Goal: Task Accomplishment & Management: Manage account settings

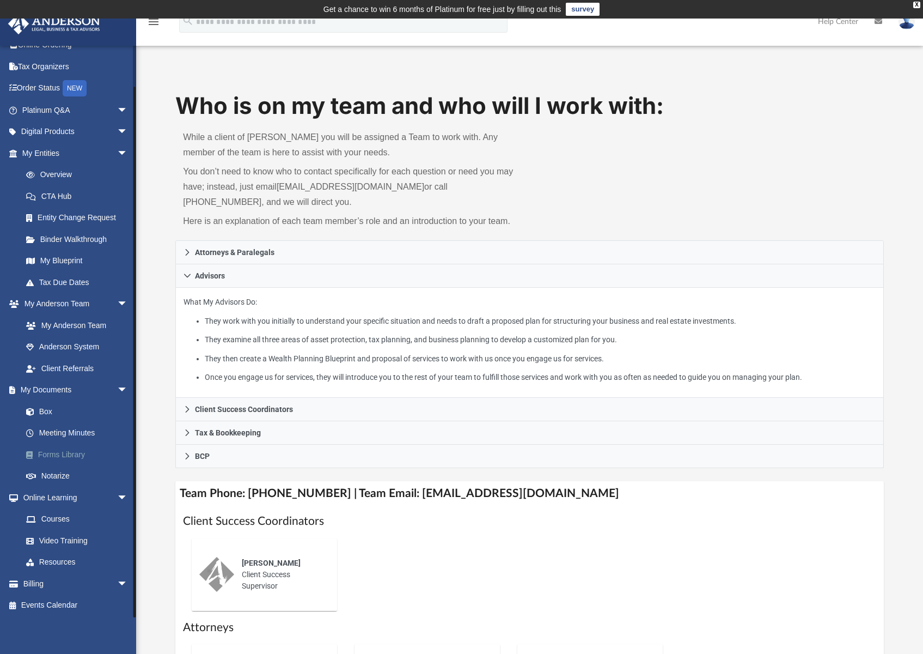
scroll to position [36, 0]
click at [59, 560] on link "Resources" at bounding box center [79, 561] width 129 height 22
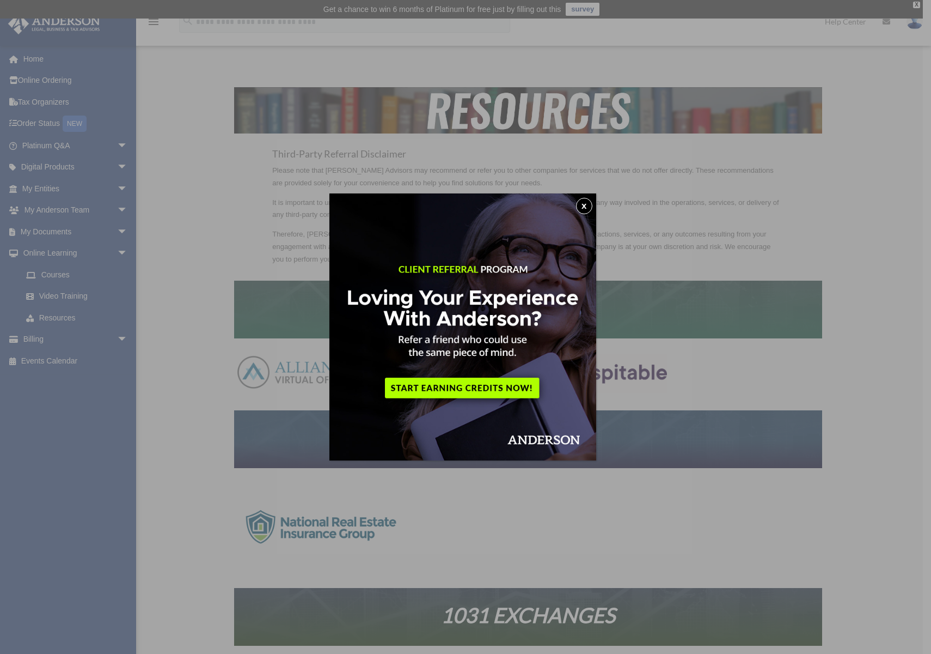
click at [588, 205] on button "x" at bounding box center [584, 206] width 16 height 16
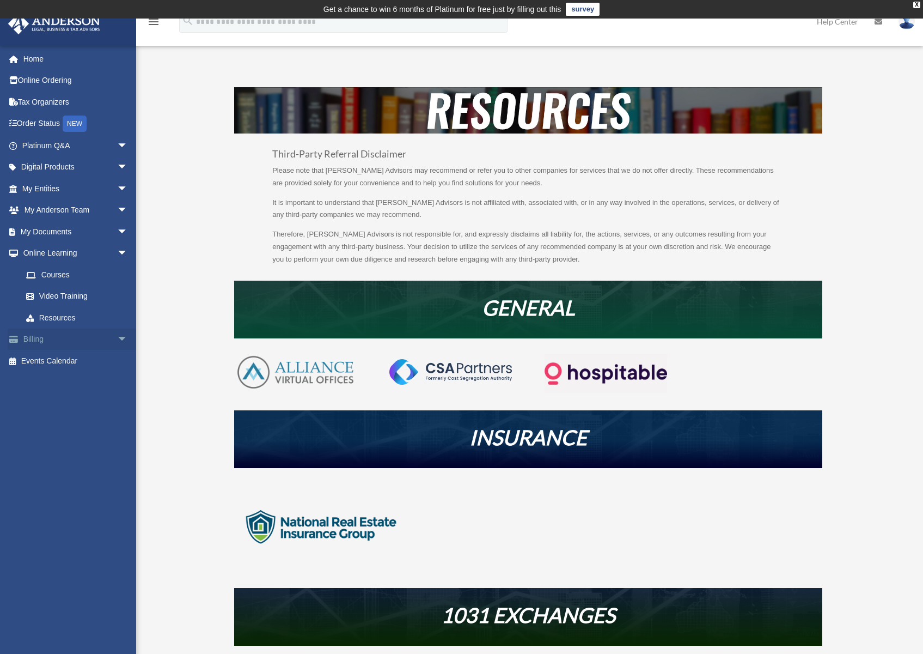
click at [62, 334] on link "Billing arrow_drop_down" at bounding box center [76, 339] width 137 height 22
